Goal: Task Accomplishment & Management: Use online tool/utility

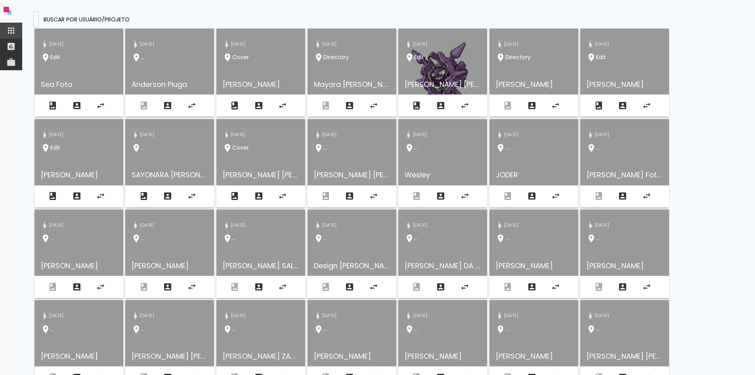
type input "cxBoWbPAG3h4tALZf"
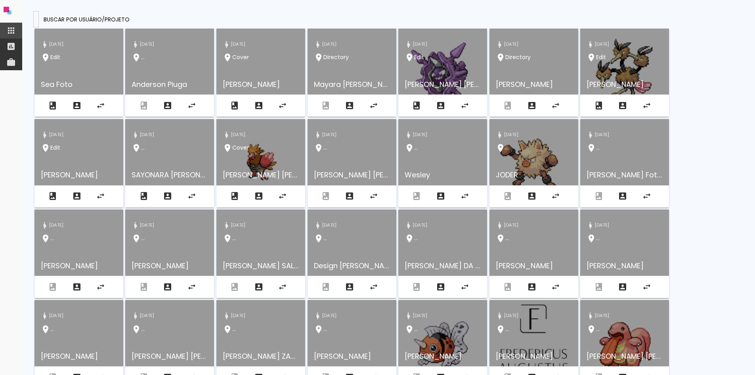
type paper-input "cxBoWbPAG3h4tALZf"
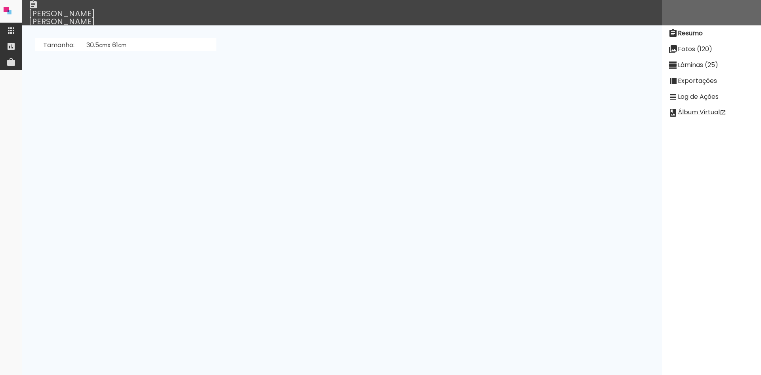
click at [0, 0] on slot "Lâminas (25)" at bounding box center [0, 0] width 0 height 0
click at [696, 55] on paper-item "Fotos (120)" at bounding box center [711, 49] width 99 height 16
click at [0, 0] on slot "Resumo" at bounding box center [0, 0] width 0 height 0
click at [703, 55] on paper-item "Fotos (120)" at bounding box center [711, 49] width 99 height 16
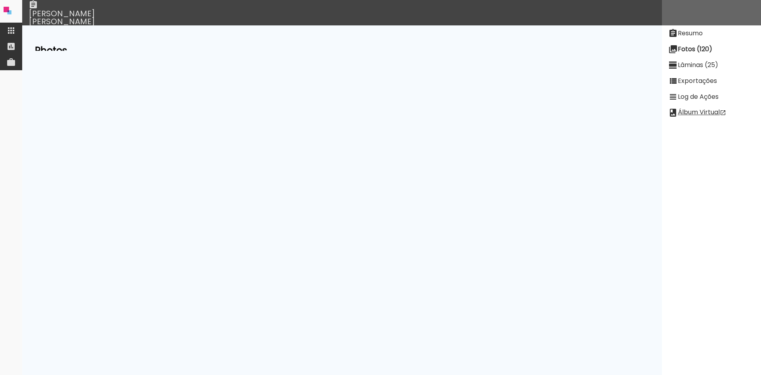
click at [702, 59] on paper-item "Lâminas (25)" at bounding box center [711, 65] width 99 height 16
click at [0, 0] on slot "Exportações" at bounding box center [0, 0] width 0 height 0
click at [697, 91] on paper-item "Log de Ações" at bounding box center [711, 97] width 99 height 16
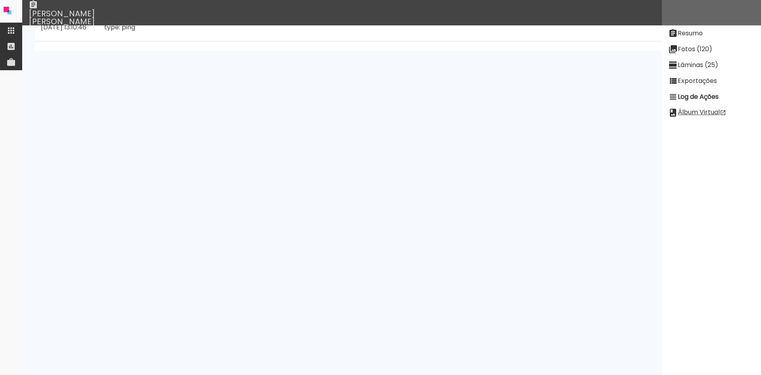
scroll to position [5429, 0]
drag, startPoint x: 657, startPoint y: 129, endPoint x: 655, endPoint y: 186, distance: 57.5
click at [662, 186] on div "Resumo Fotos (120) [GEOGRAPHIC_DATA] (25) Exportações Log de Ações Álbum Virtual" at bounding box center [711, 187] width 99 height 470
drag, startPoint x: 660, startPoint y: 131, endPoint x: 661, endPoint y: 153, distance: 22.6
click at [662, 153] on div "Resumo Fotos (120) [GEOGRAPHIC_DATA] (25) Exportações Log de Ações Álbum Virtual" at bounding box center [711, 187] width 99 height 470
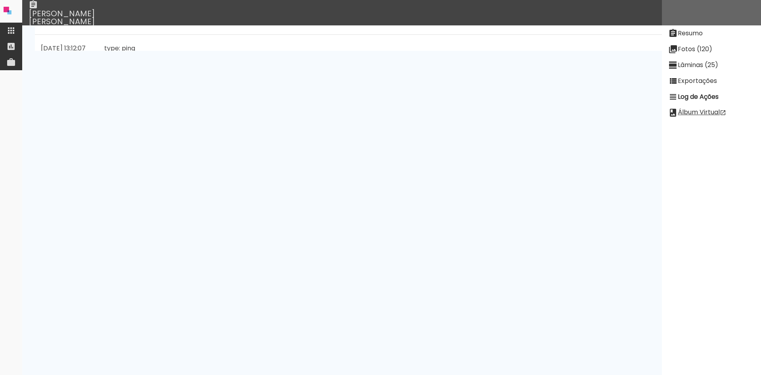
drag, startPoint x: 657, startPoint y: 130, endPoint x: 660, endPoint y: 143, distance: 13.3
click at [662, 143] on div "Resumo Fotos (120) [GEOGRAPHIC_DATA] (25) Exportações Log de Ações Álbum Virtual" at bounding box center [711, 187] width 99 height 470
drag, startPoint x: 659, startPoint y: 148, endPoint x: 648, endPoint y: 180, distance: 33.9
click at [652, 176] on app-drawer-layout "Resumo Fotos (120) Lâminas (25) Exportações Log de Ações Álbum Virtual [PERSON_…" at bounding box center [391, 187] width 739 height 375
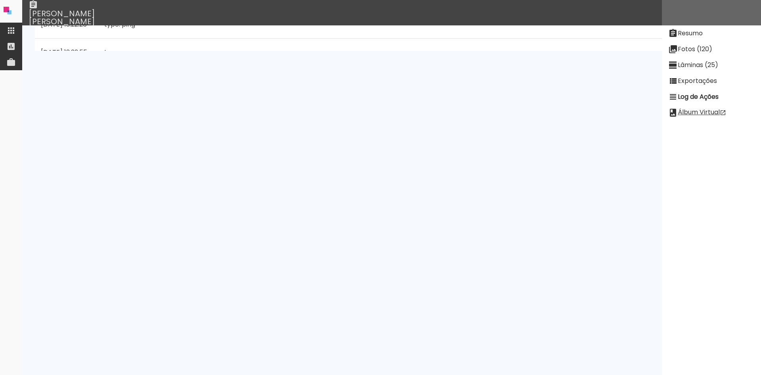
scroll to position [6618, 5]
drag, startPoint x: 350, startPoint y: 334, endPoint x: 95, endPoint y: 333, distance: 254.8
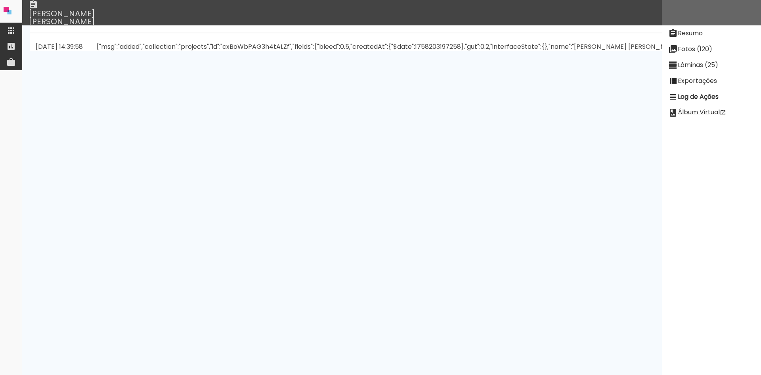
scroll to position [14600, 5]
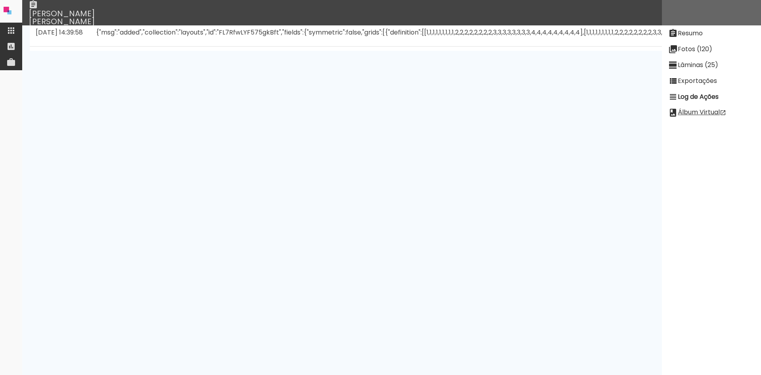
click at [0, 0] on slot "Exportações" at bounding box center [0, 0] width 0 height 0
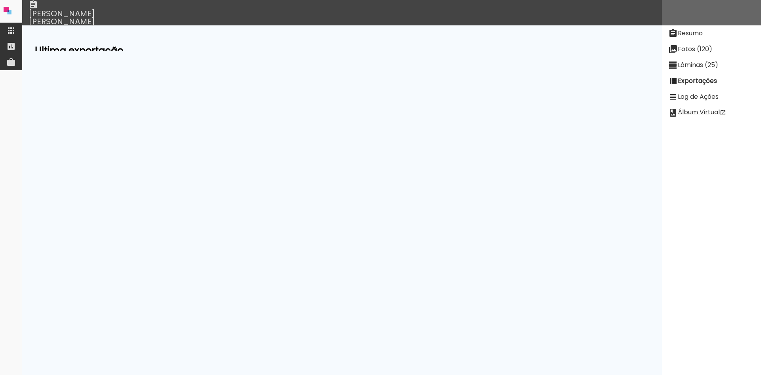
click at [0, 0] on slot "Lâminas (25)" at bounding box center [0, 0] width 0 height 0
click at [0, 0] on slot "Fotos (120)" at bounding box center [0, 0] width 0 height 0
click at [0, 0] on slot "Resumo" at bounding box center [0, 0] width 0 height 0
